Goal: Information Seeking & Learning: Learn about a topic

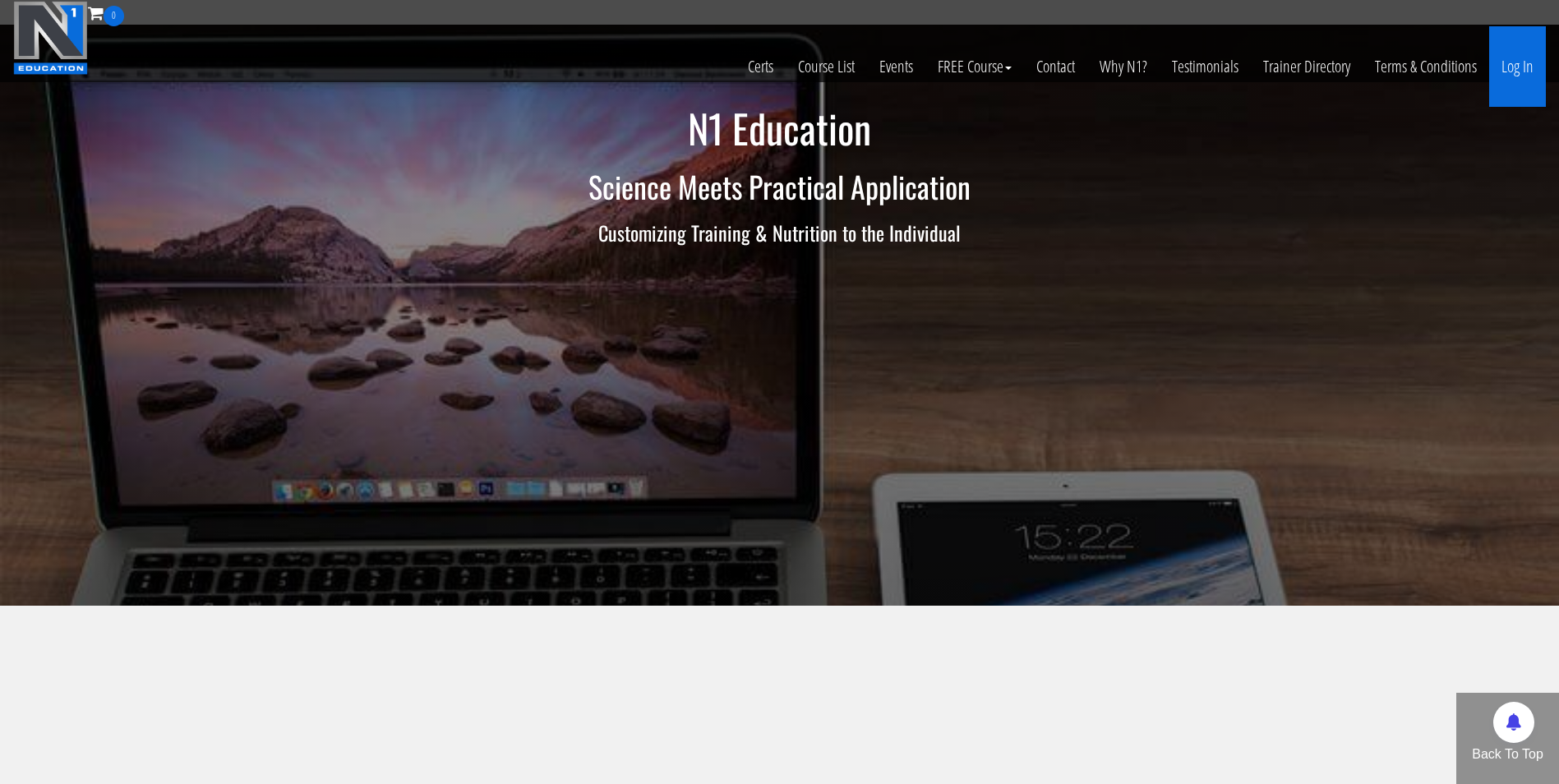
click at [1529, 70] on link "Log In" at bounding box center [1516, 66] width 57 height 81
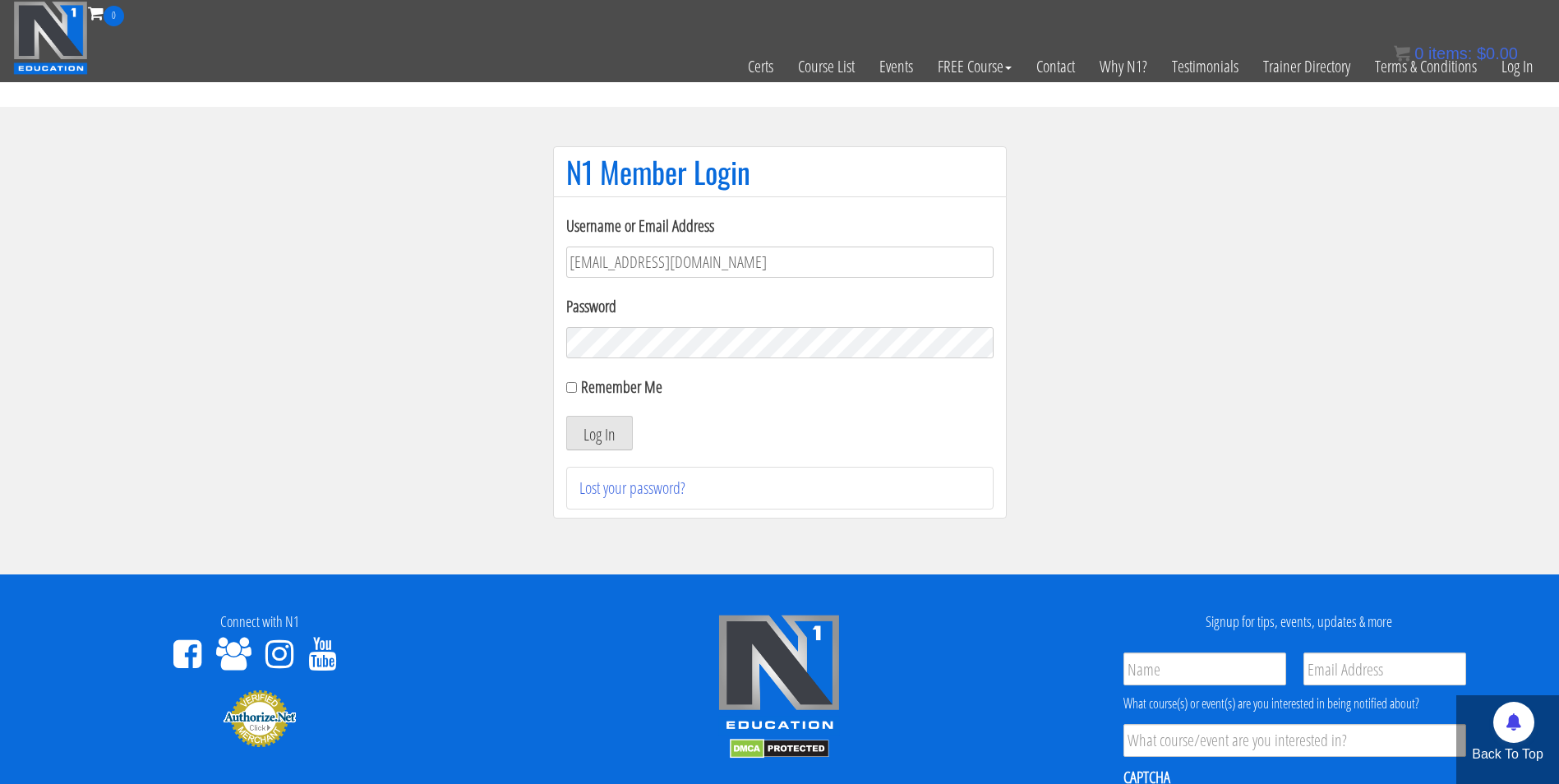
type input "[EMAIL_ADDRESS][DOMAIN_NAME]"
click at [566, 415] on button "Log In" at bounding box center [599, 433] width 67 height 35
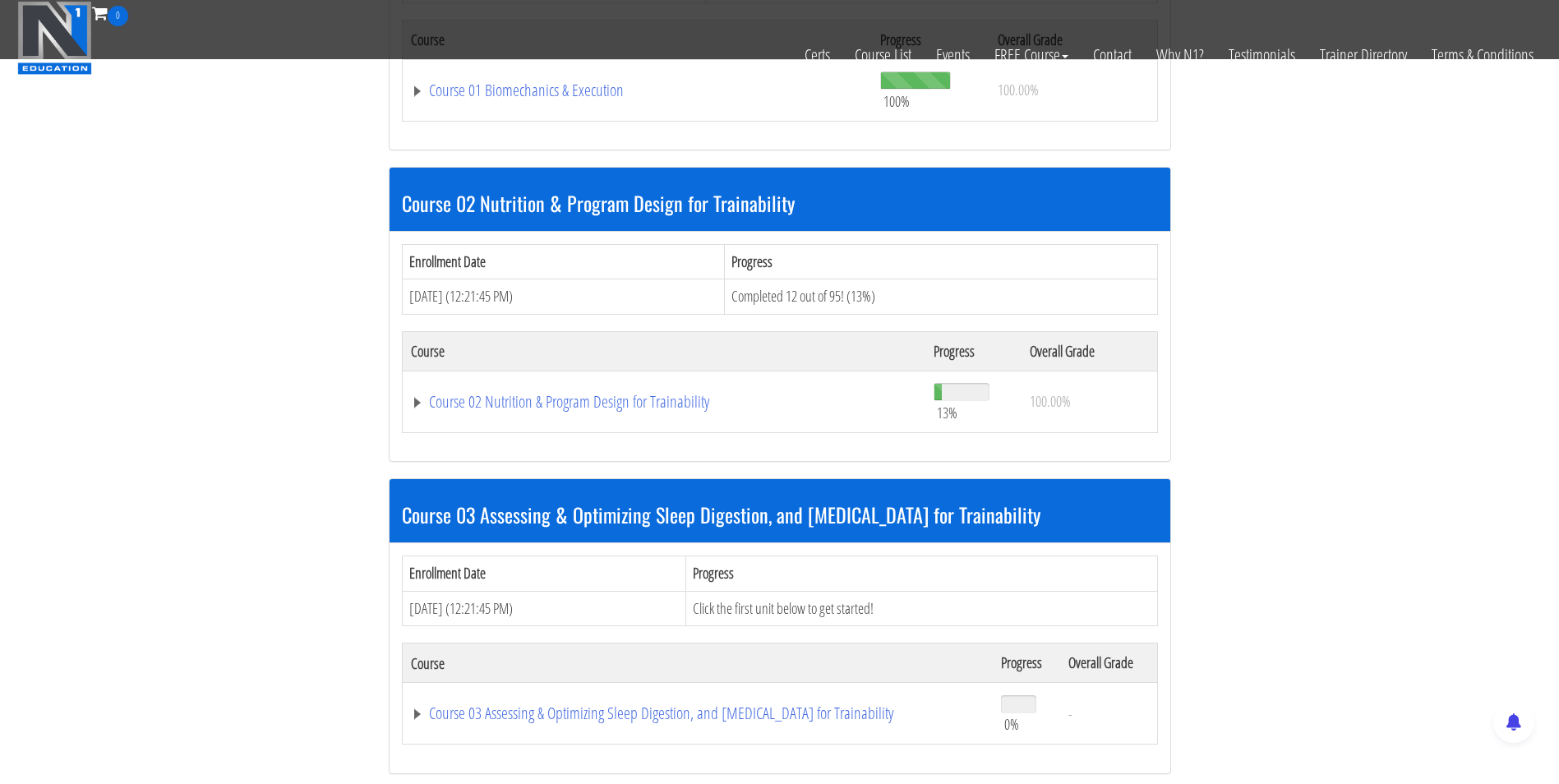
scroll to position [700, 0]
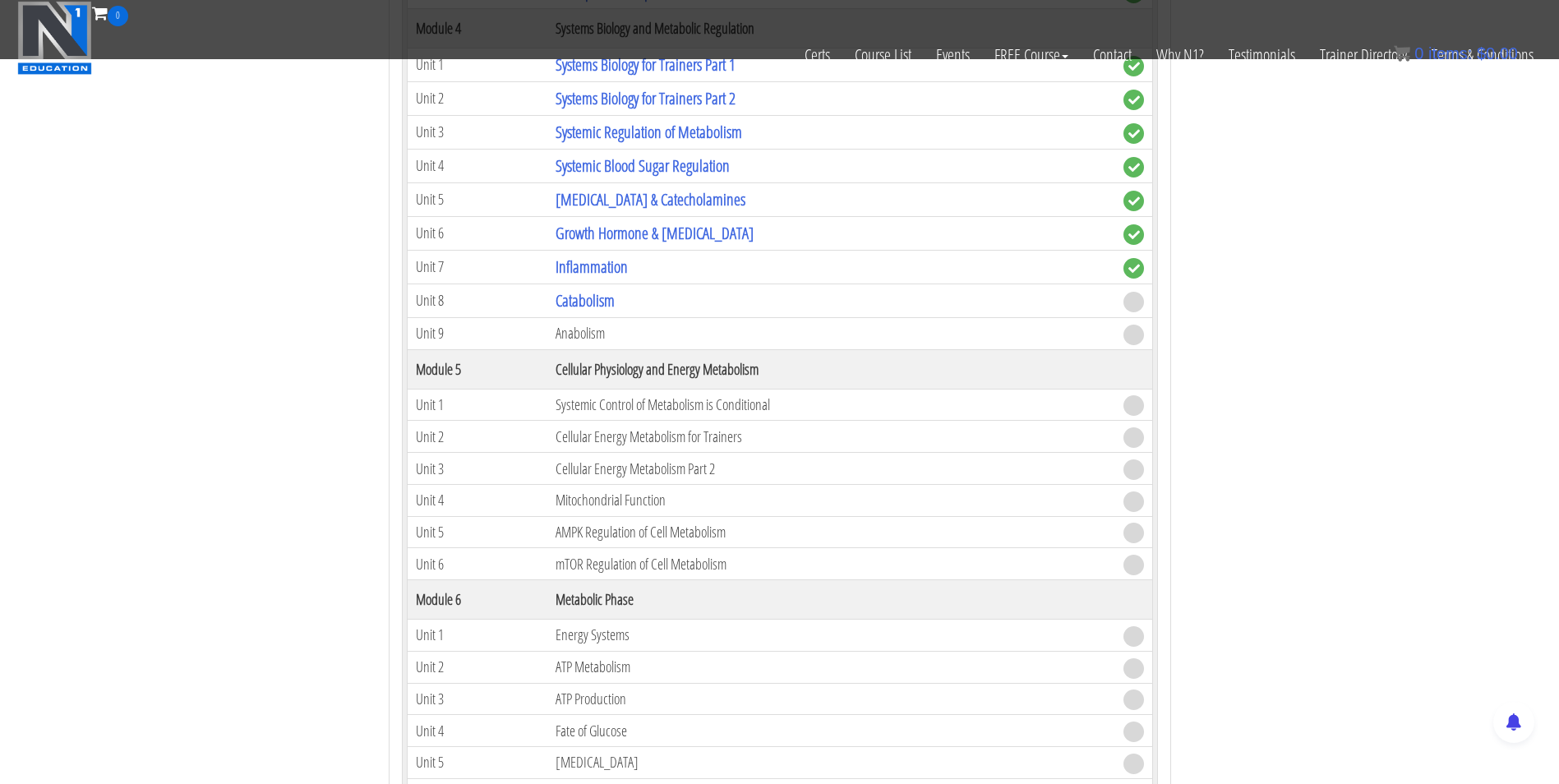
scroll to position [1445, 0]
click at [583, 302] on link "Catabolism" at bounding box center [585, 303] width 59 height 23
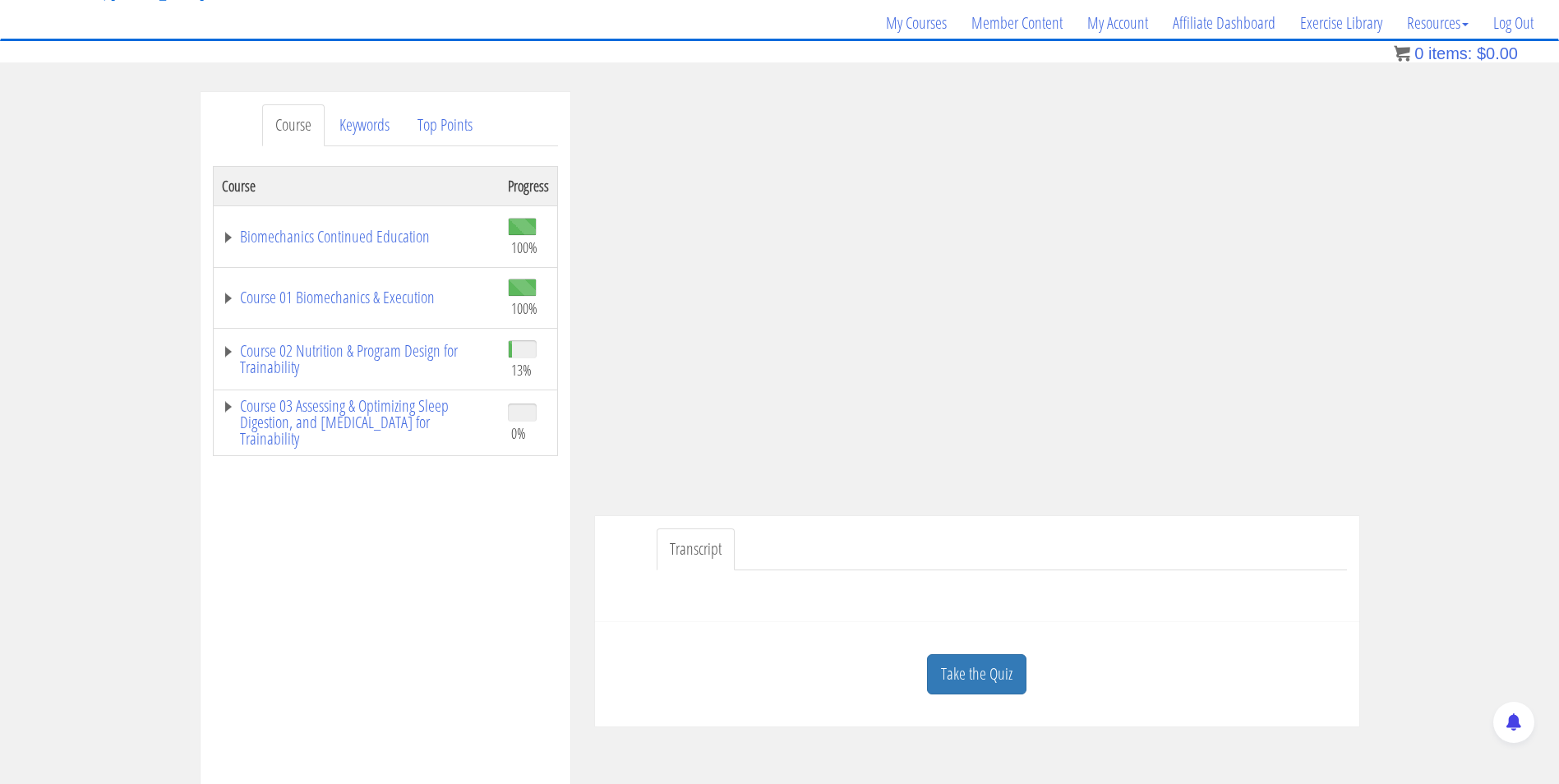
scroll to position [124, 0]
click at [1002, 666] on link "Take the Quiz" at bounding box center [976, 673] width 99 height 40
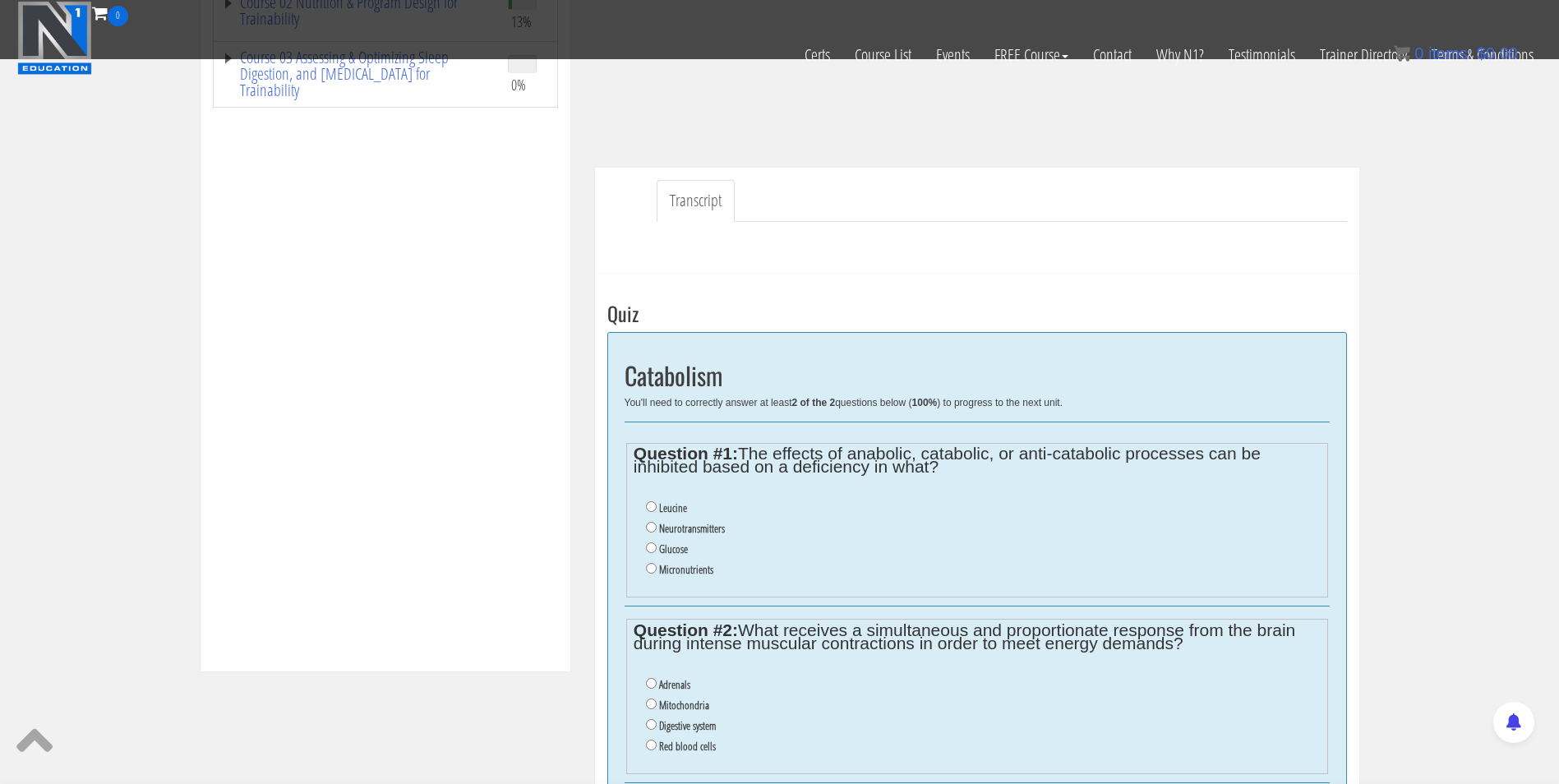
scroll to position [367, 0]
click at [647, 564] on input "Micronutrients" at bounding box center [651, 568] width 10 height 10
radio input "true"
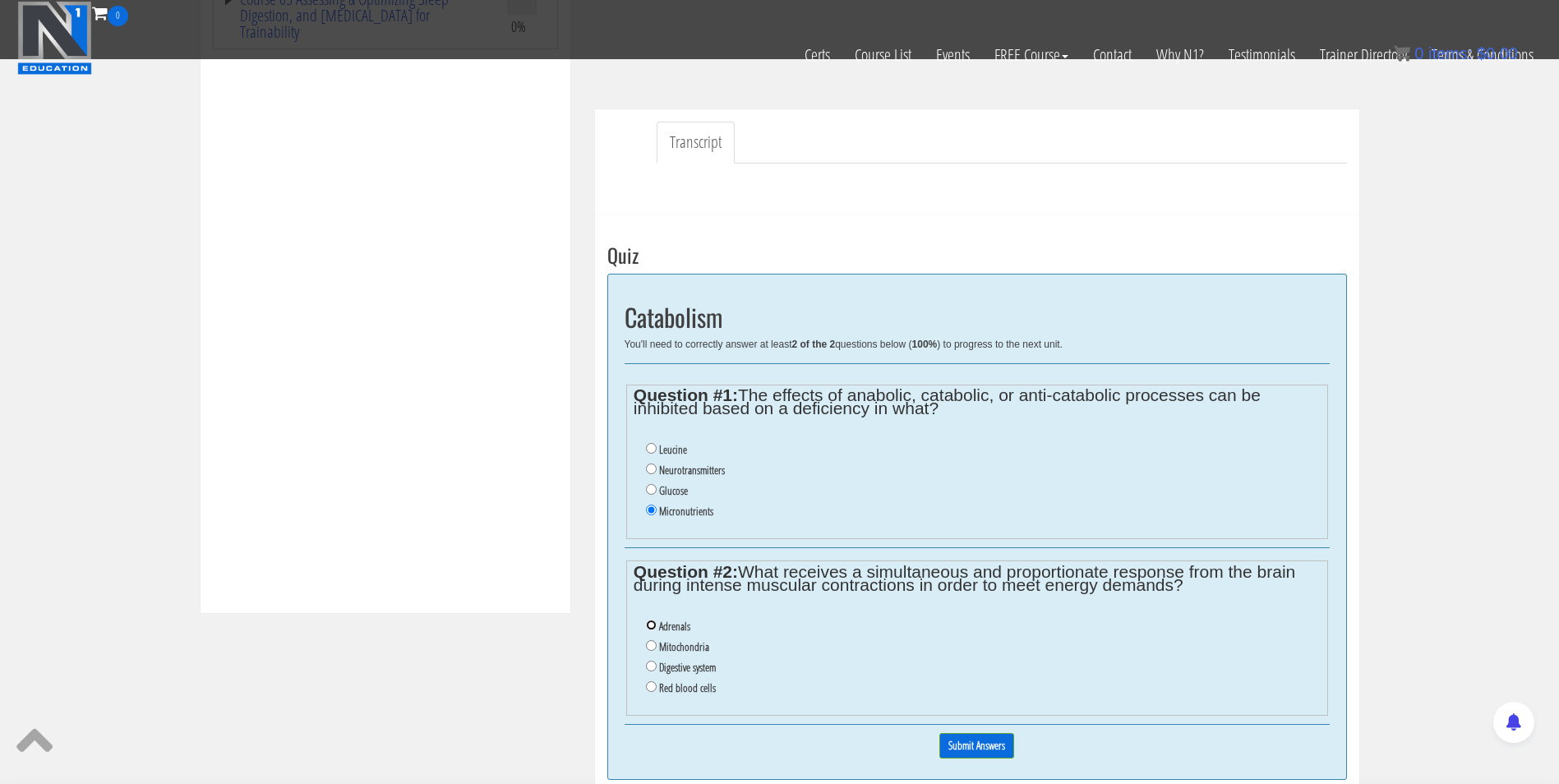
click at [654, 624] on input "Adrenals" at bounding box center [651, 625] width 10 height 10
radio input "true"
click at [992, 753] on input "Submit Answers" at bounding box center [976, 745] width 75 height 25
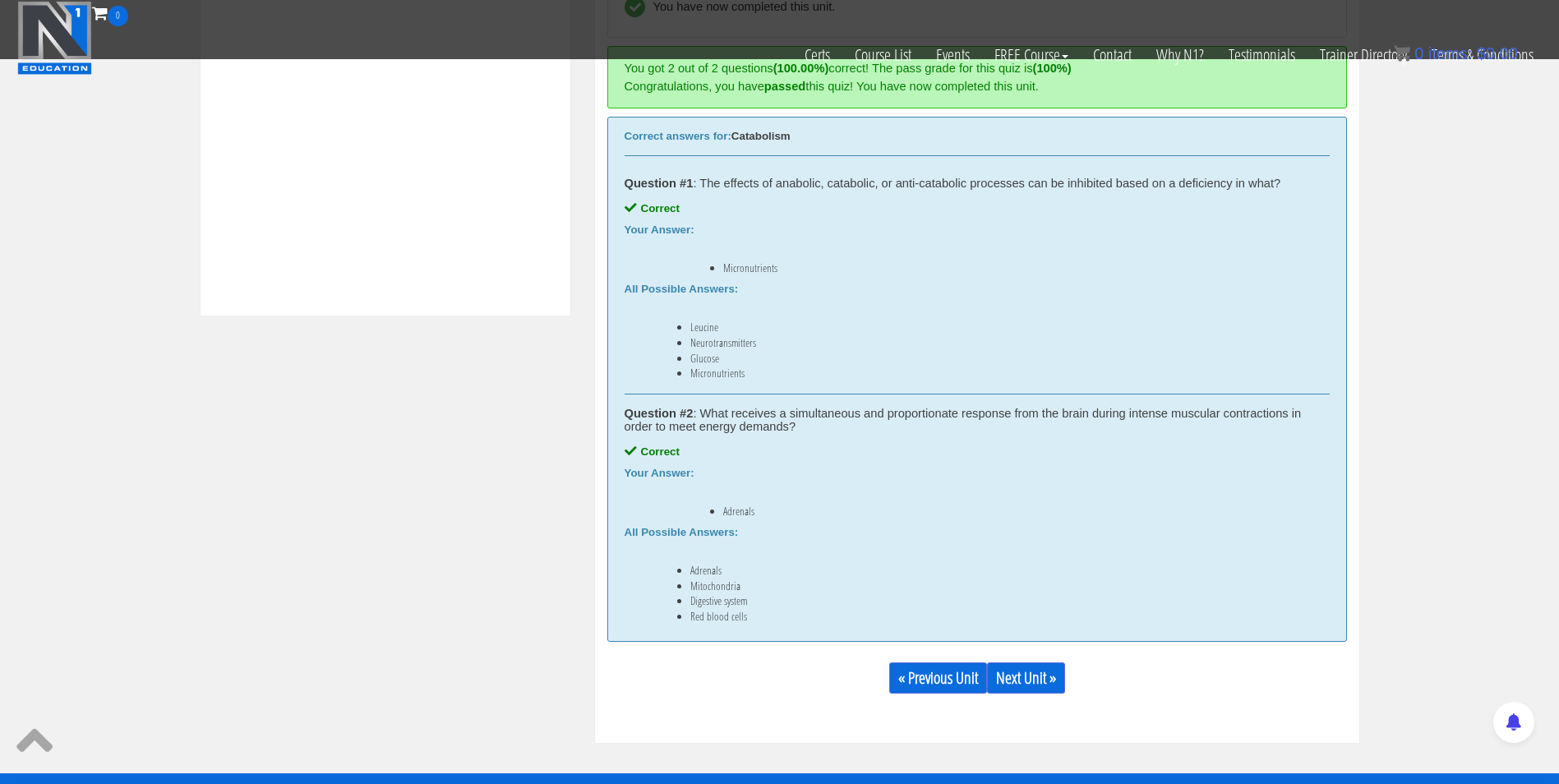
scroll to position [724, 0]
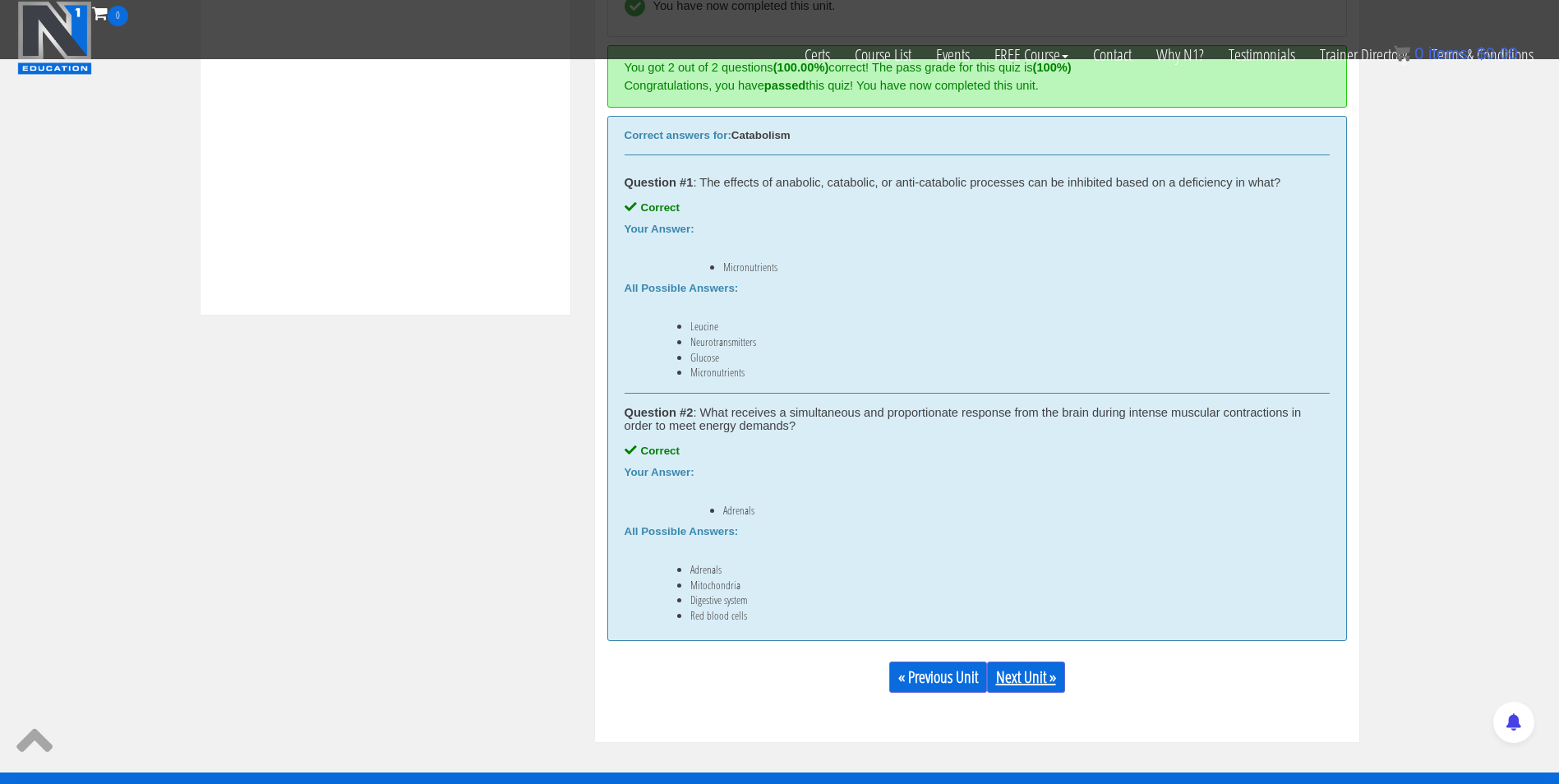
click at [1032, 687] on link "Next Unit »" at bounding box center [1026, 677] width 78 height 31
